Goal: Task Accomplishment & Management: Manage account settings

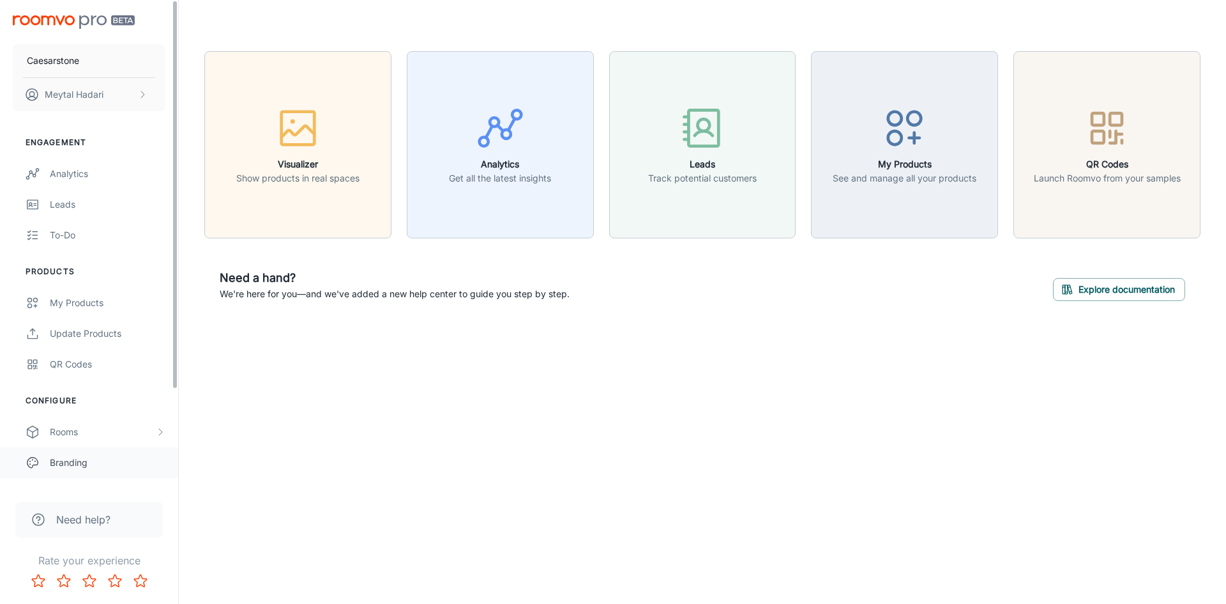
click at [68, 463] on div "Branding" at bounding box center [108, 462] width 116 height 14
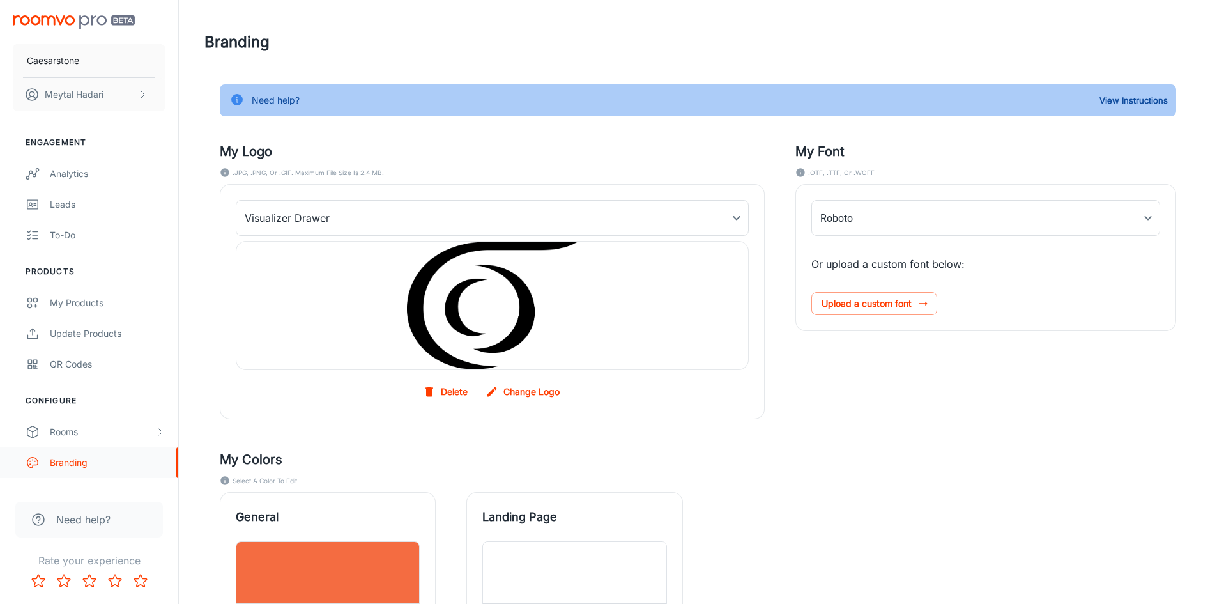
type input "FrutigerLTProLight"
click at [534, 380] on label "Change Logo" at bounding box center [524, 391] width 82 height 23
click at [0, 0] on input "Change Logo" at bounding box center [0, 0] width 0 height 0
click at [515, 380] on label "Change Logo" at bounding box center [524, 391] width 82 height 23
click at [0, 0] on input "Change Logo" at bounding box center [0, 0] width 0 height 0
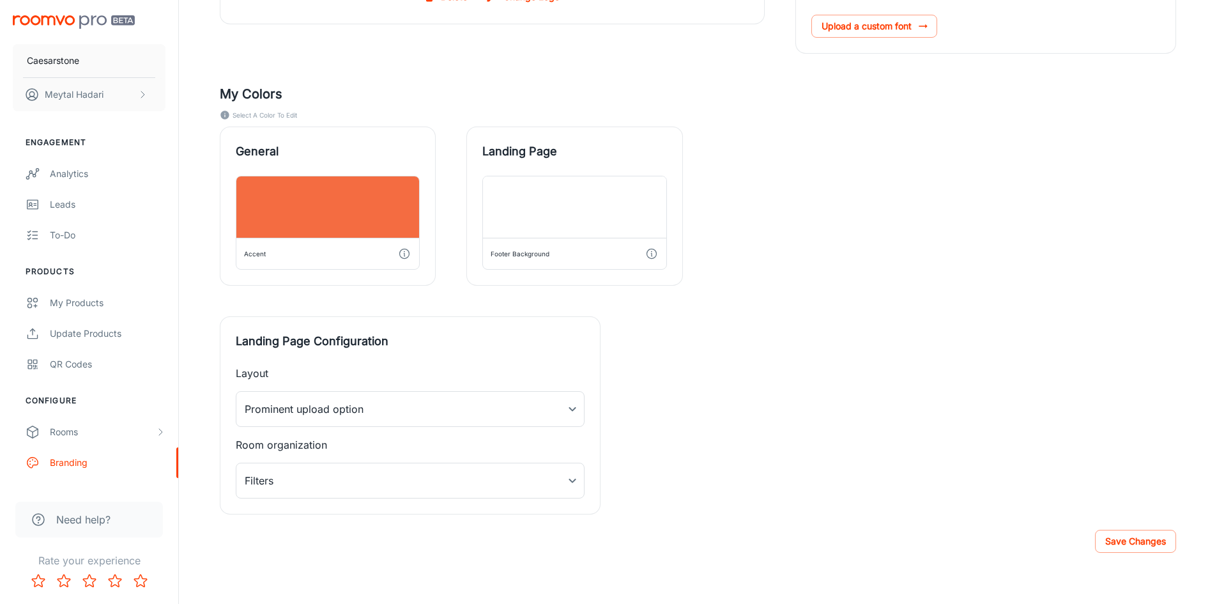
scroll to position [365, 0]
click at [1157, 539] on button "Save Changes" at bounding box center [1135, 540] width 81 height 23
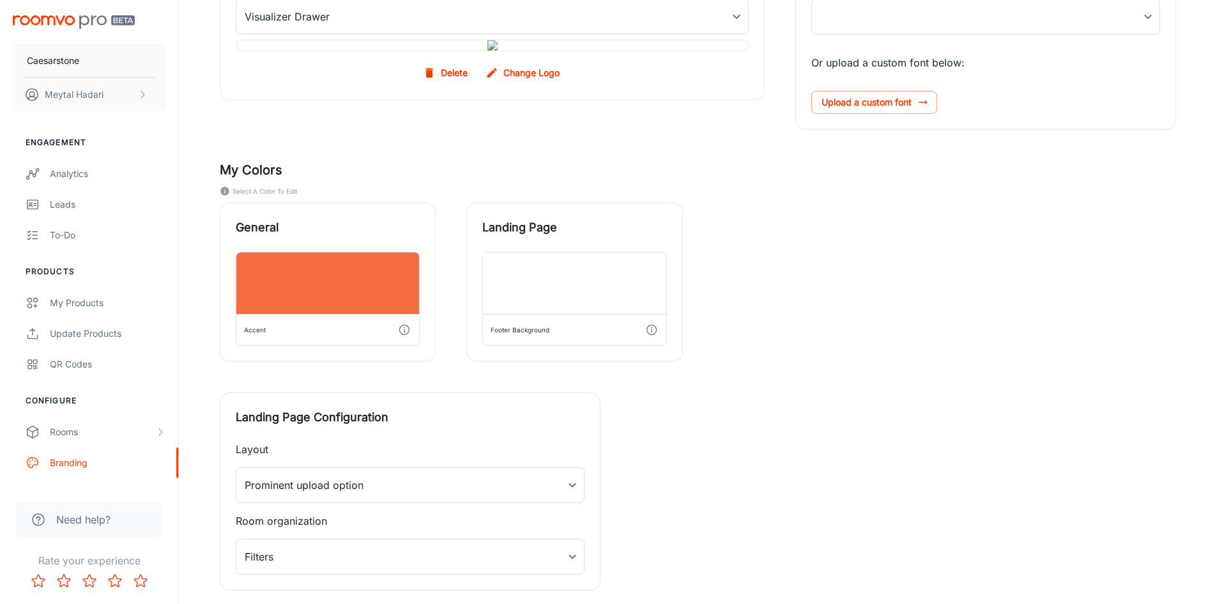
scroll to position [0, 0]
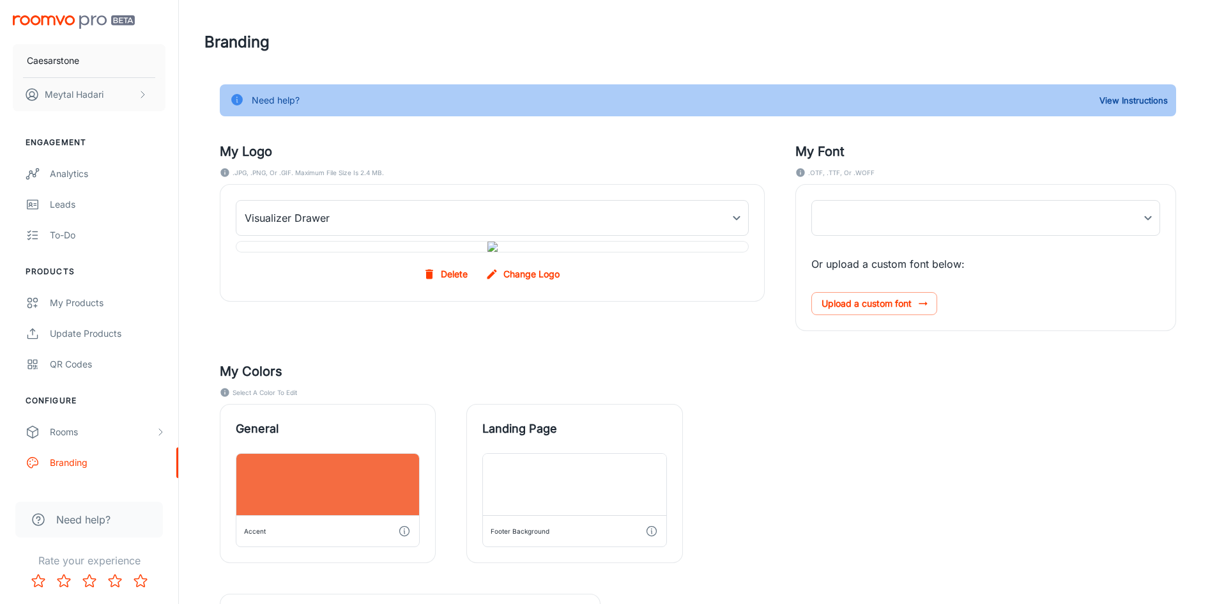
click at [1117, 510] on div "General Accent Landing Page Footer Background" at bounding box center [682, 468] width 987 height 190
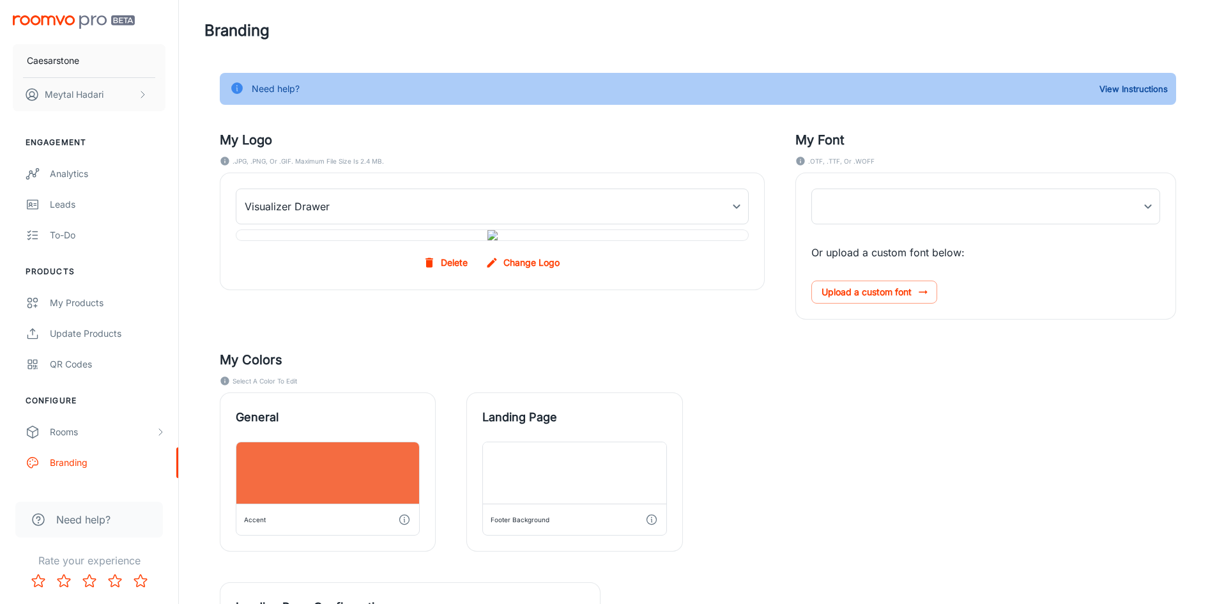
scroll to position [365, 0]
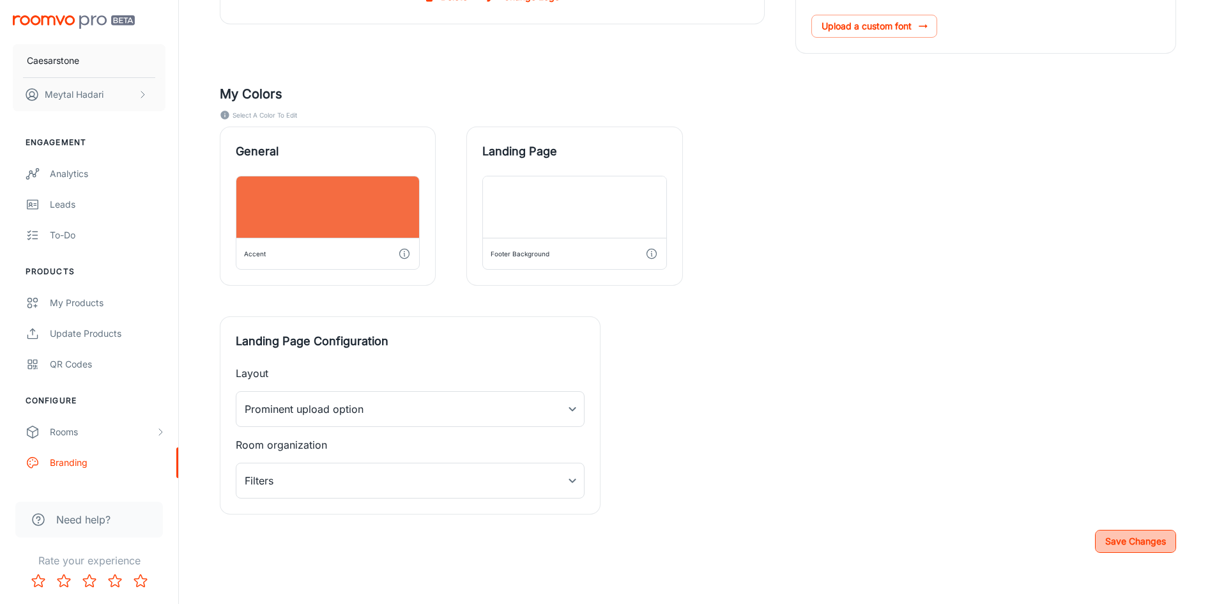
click at [1118, 538] on button "Save Changes" at bounding box center [1135, 540] width 81 height 23
click at [936, 322] on div "My Logo .JPG, .PNG, or .GIF. Maximum file size is 2.4 MB. Visualizer Drawer myD…" at bounding box center [682, 174] width 987 height 680
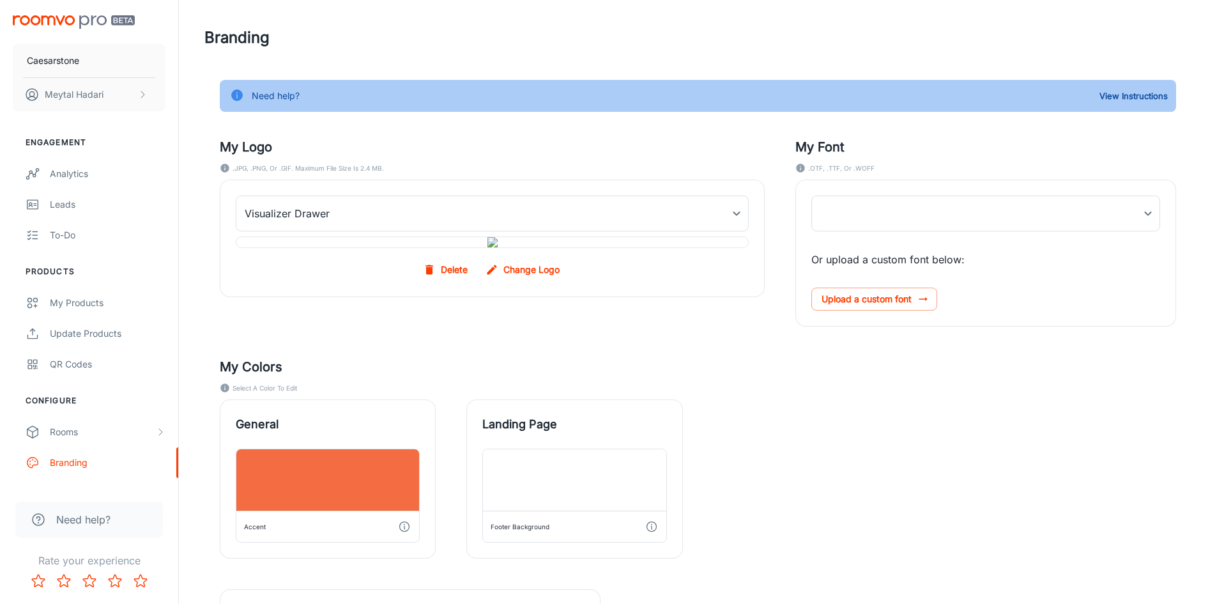
scroll to position [0, 0]
